Goal: Task Accomplishment & Management: Manage account settings

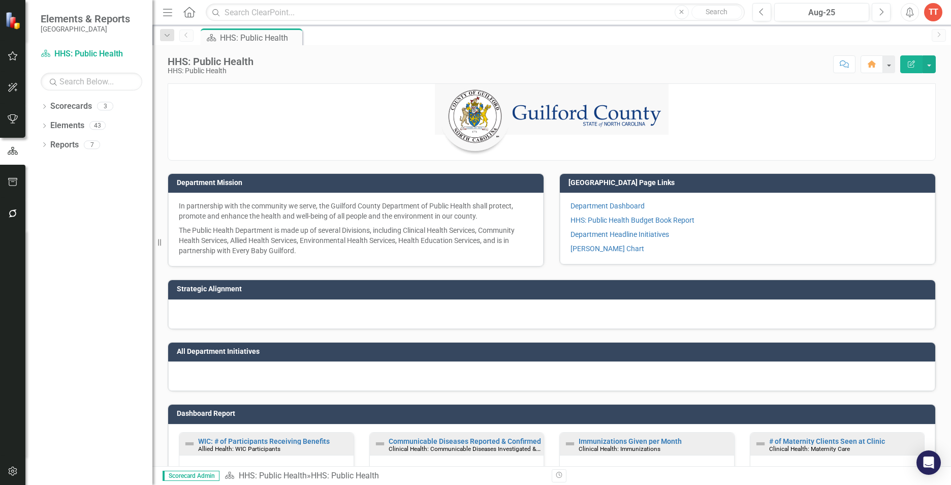
click at [46, 108] on icon "Dropdown" at bounding box center [44, 108] width 7 height 6
click at [68, 124] on link "HHS Practice and Operational Framework" at bounding box center [97, 126] width 112 height 12
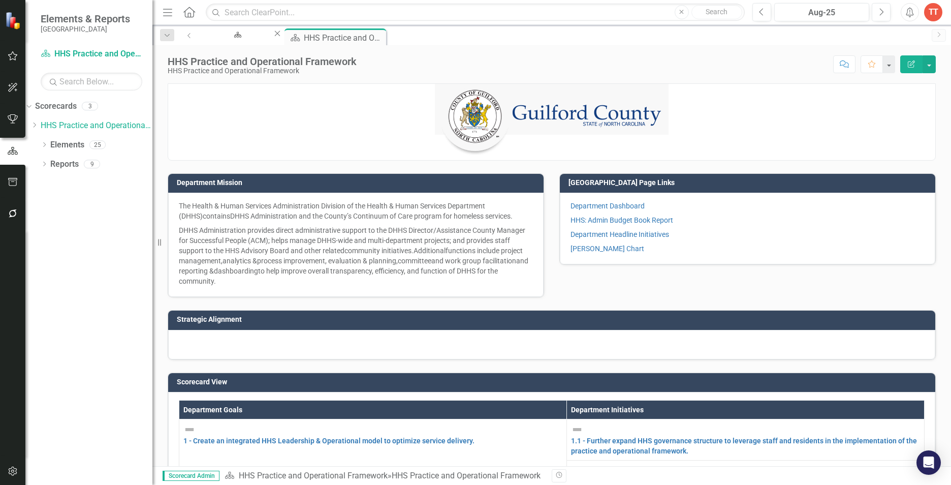
click at [0, 0] on icon "Close" at bounding box center [0, 0] width 0 height 0
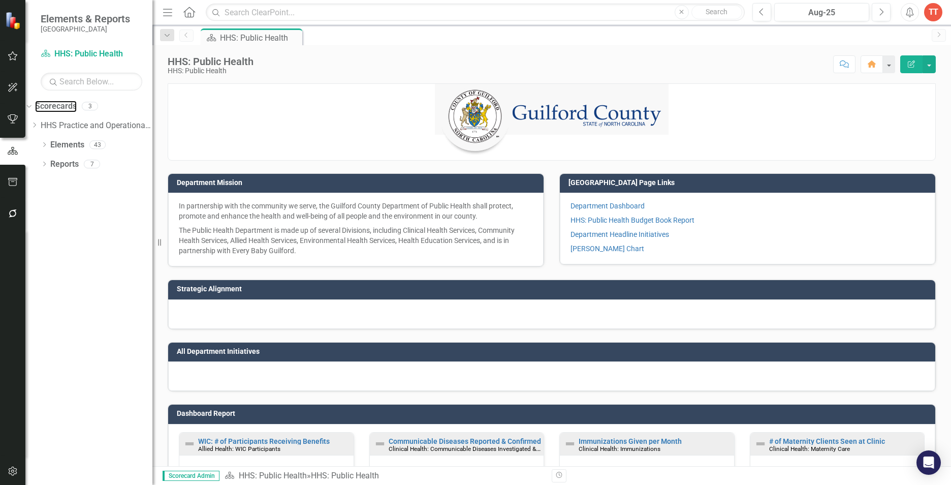
click at [69, 105] on link "Scorecards" at bounding box center [56, 107] width 42 height 12
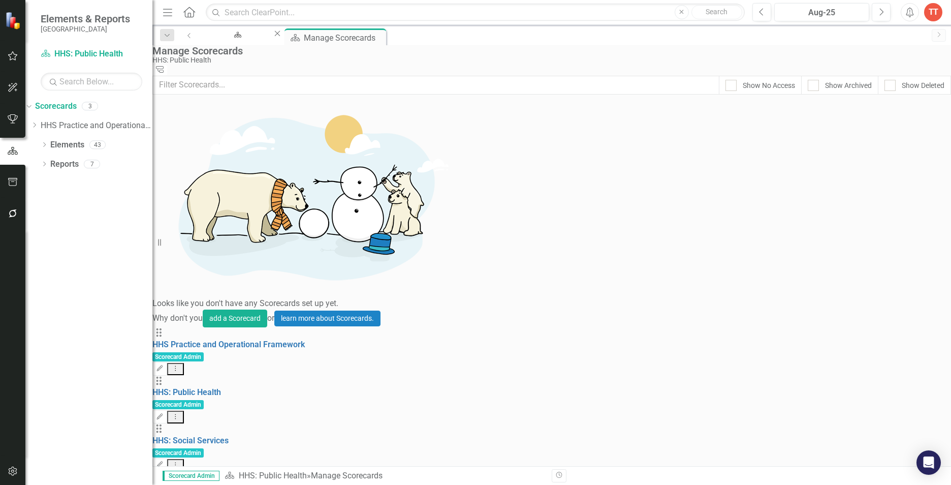
click at [932, 16] on div "TT" at bounding box center [933, 12] width 18 height 18
click at [895, 125] on link "Logout Log Out" at bounding box center [902, 128] width 80 height 19
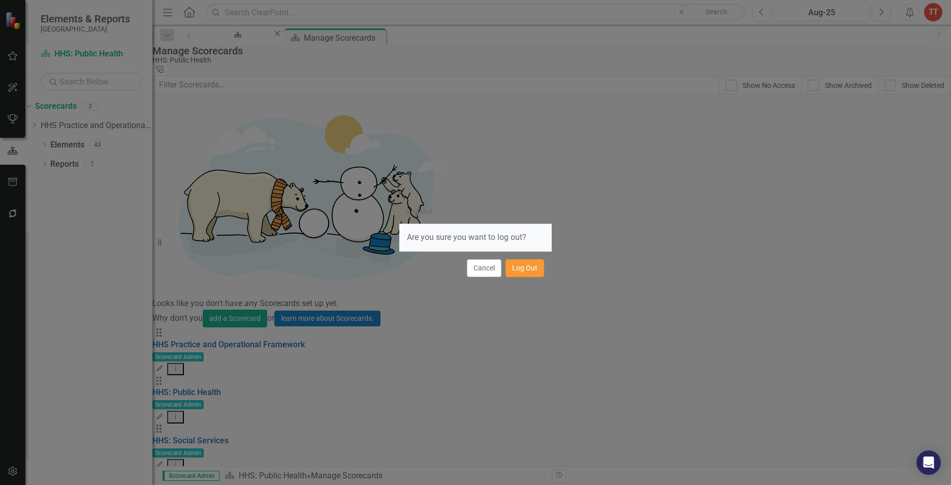
click at [519, 273] on button "Log Out" at bounding box center [525, 268] width 39 height 18
